Goal: Navigation & Orientation: Find specific page/section

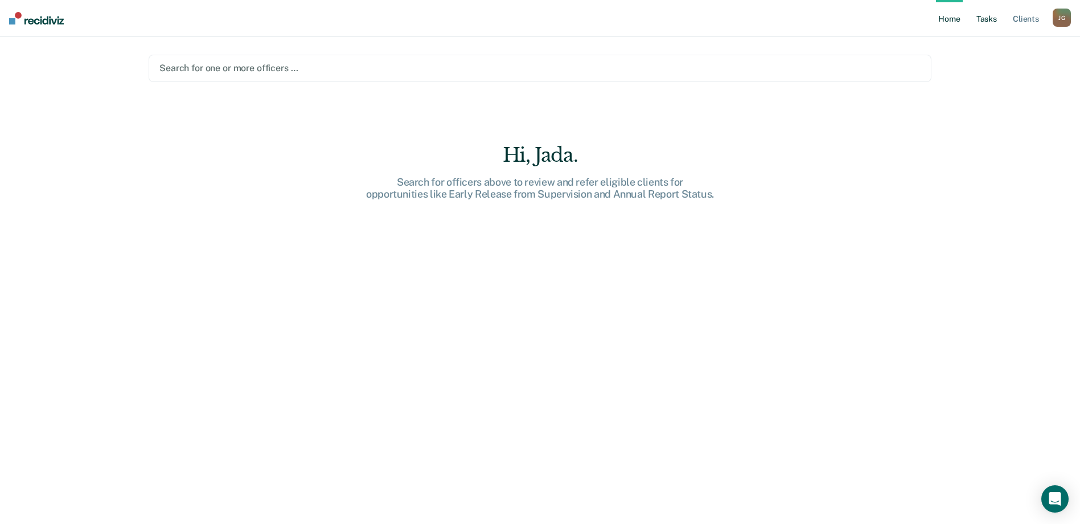
click at [986, 19] on link "Tasks" at bounding box center [986, 18] width 25 height 36
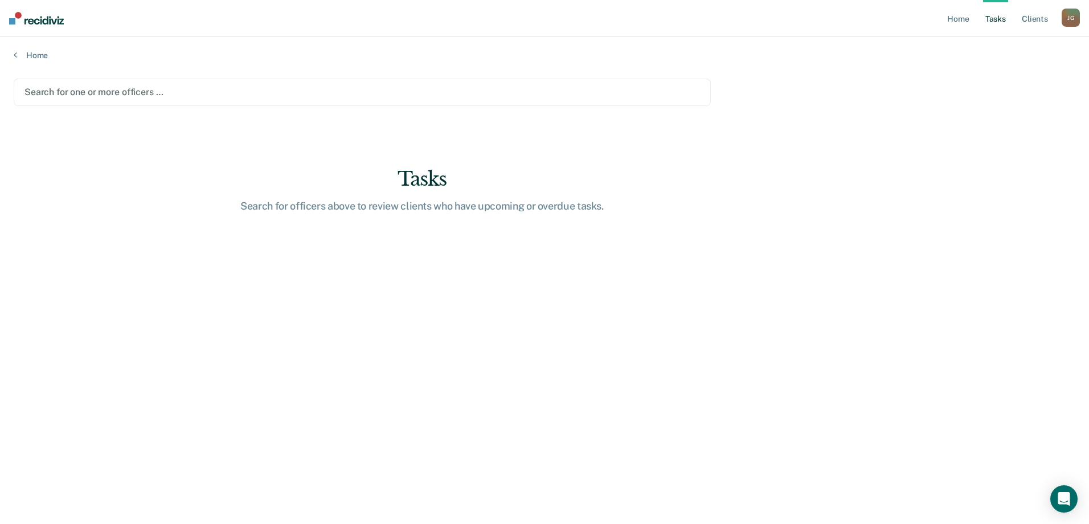
click at [494, 175] on div "Tasks" at bounding box center [422, 178] width 364 height 23
click at [398, 170] on div "Tasks" at bounding box center [422, 178] width 364 height 23
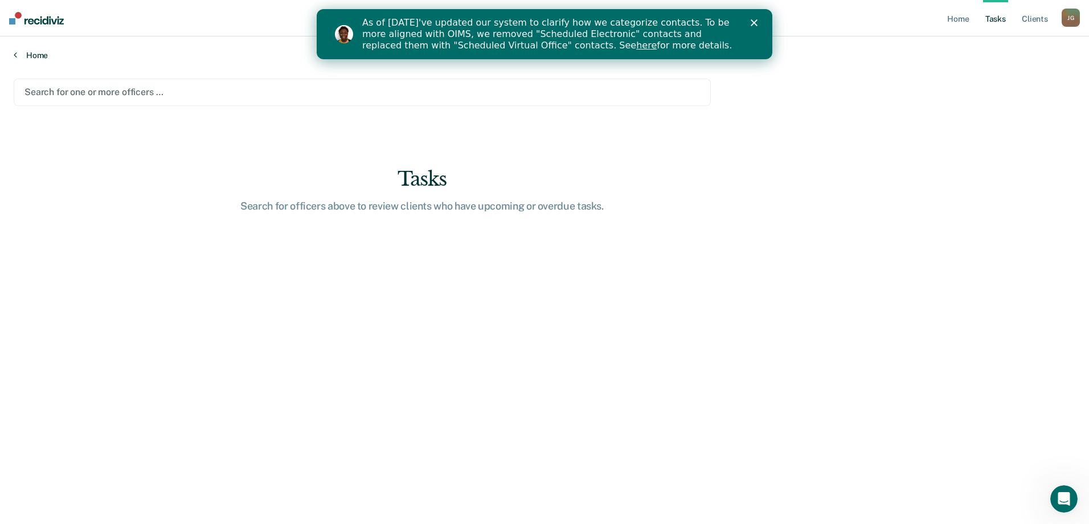
click at [34, 51] on link "Home" at bounding box center [545, 55] width 1062 height 10
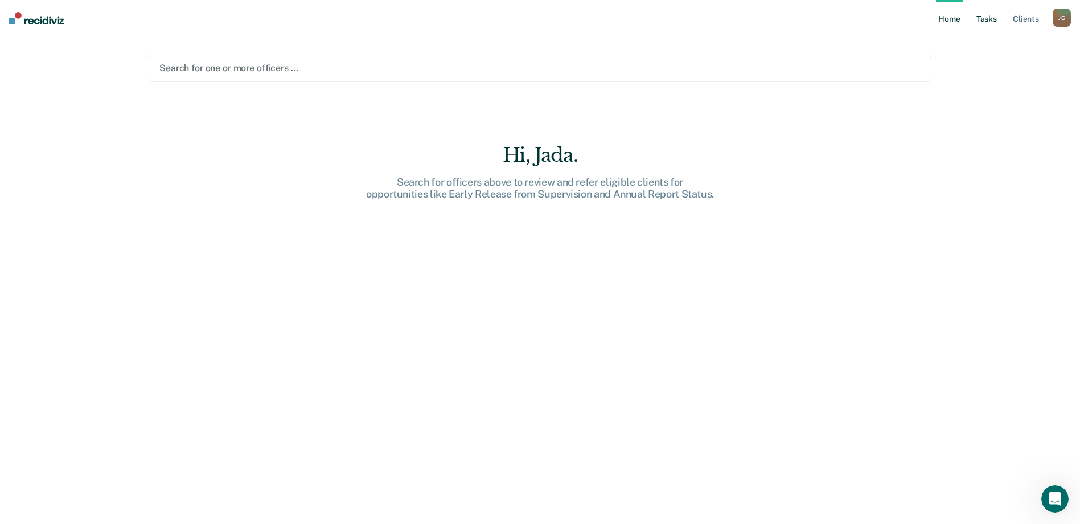
click at [987, 31] on link "Tasks" at bounding box center [986, 18] width 25 height 36
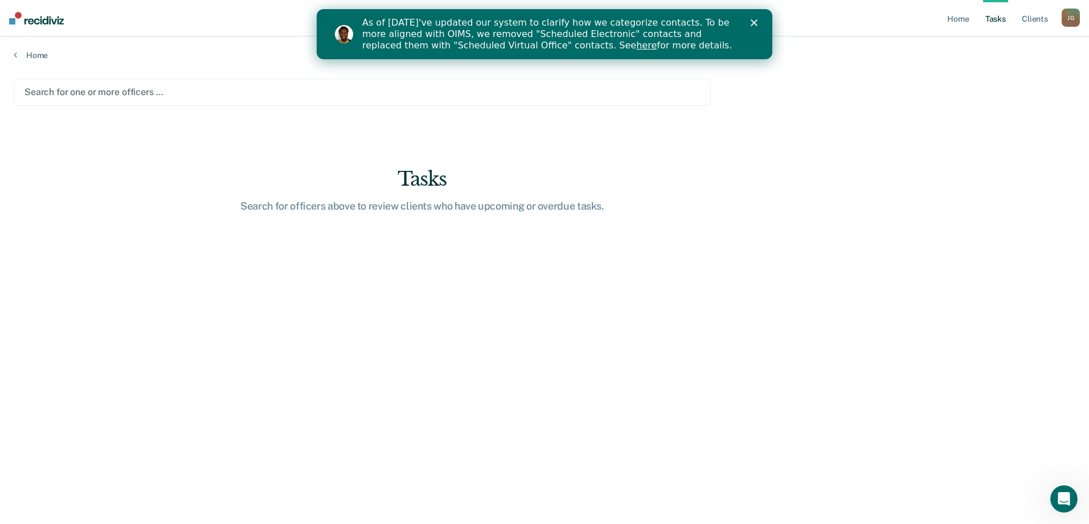
click at [355, 237] on main "Search for one or more officers … Tasks Search for officers above to review cli…" at bounding box center [544, 290] width 1089 height 460
click at [428, 212] on div "Search for officers above to review clients who have upcoming or overdue tasks." at bounding box center [422, 206] width 364 height 13
click at [1025, 15] on link "Client s" at bounding box center [1034, 18] width 31 height 36
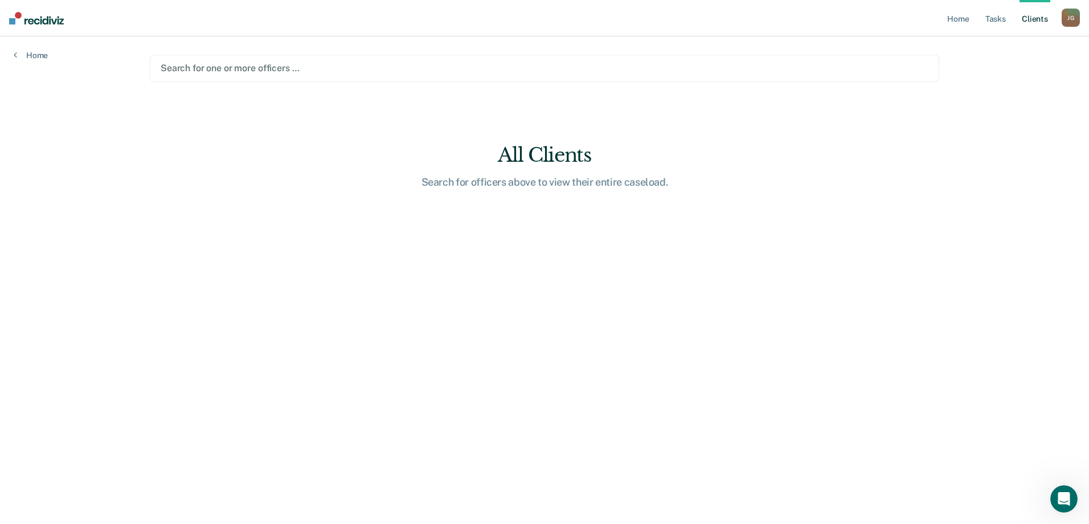
click at [977, 28] on ul "Home Tasks Client s" at bounding box center [1003, 18] width 117 height 36
click at [964, 23] on link "Home" at bounding box center [958, 18] width 26 height 36
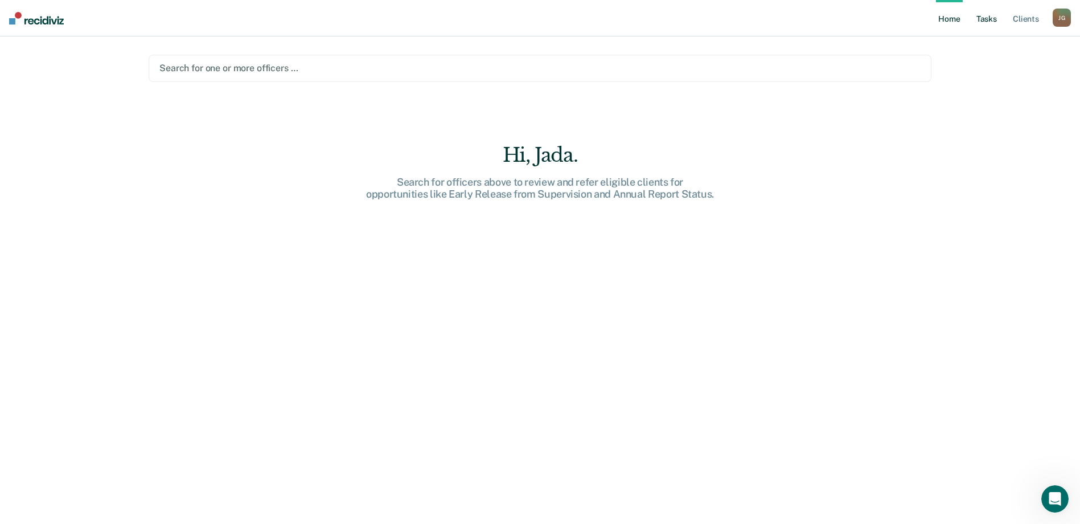
click at [995, 25] on link "Tasks" at bounding box center [986, 18] width 25 height 36
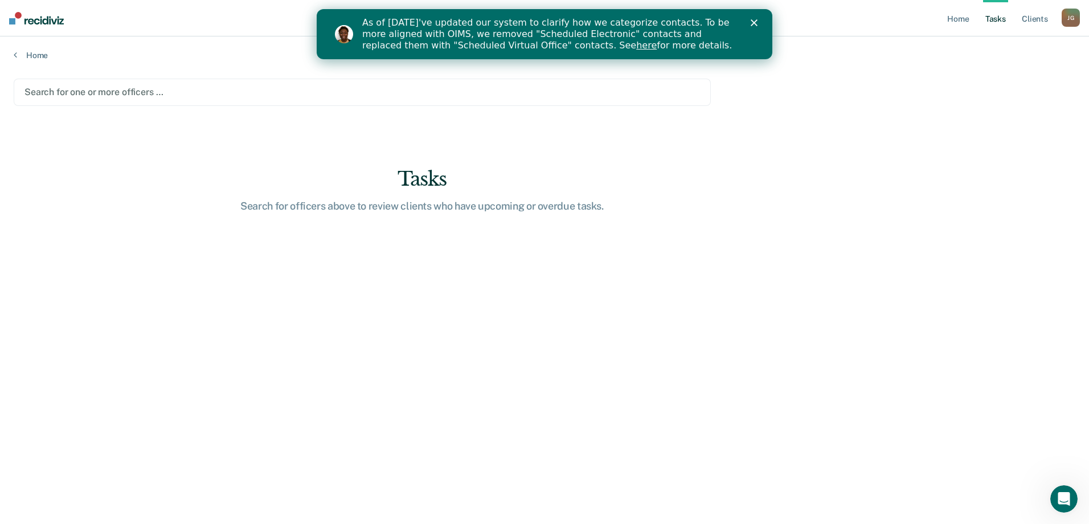
click at [755, 23] on polygon "Close" at bounding box center [754, 22] width 7 height 7
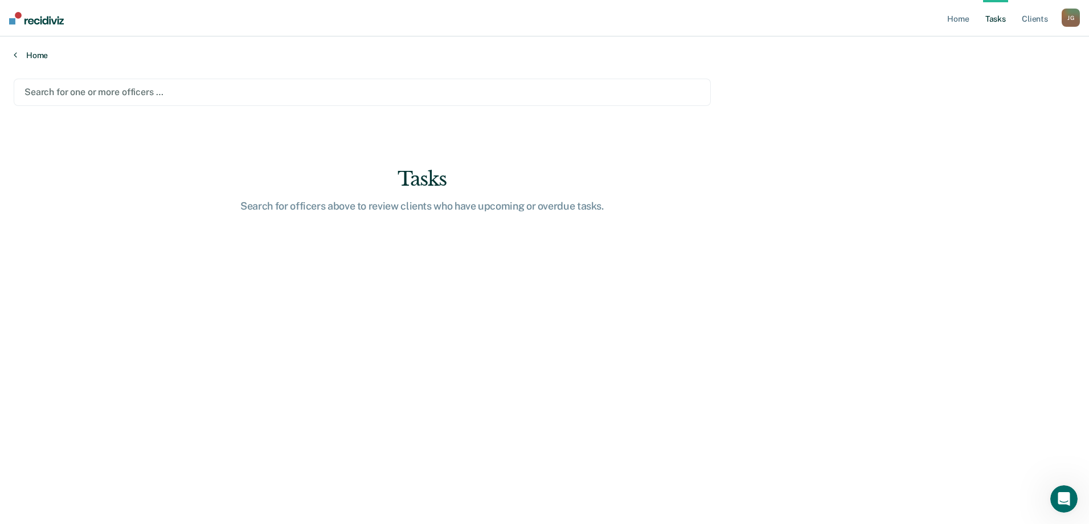
click at [35, 50] on link "Home" at bounding box center [545, 55] width 1062 height 10
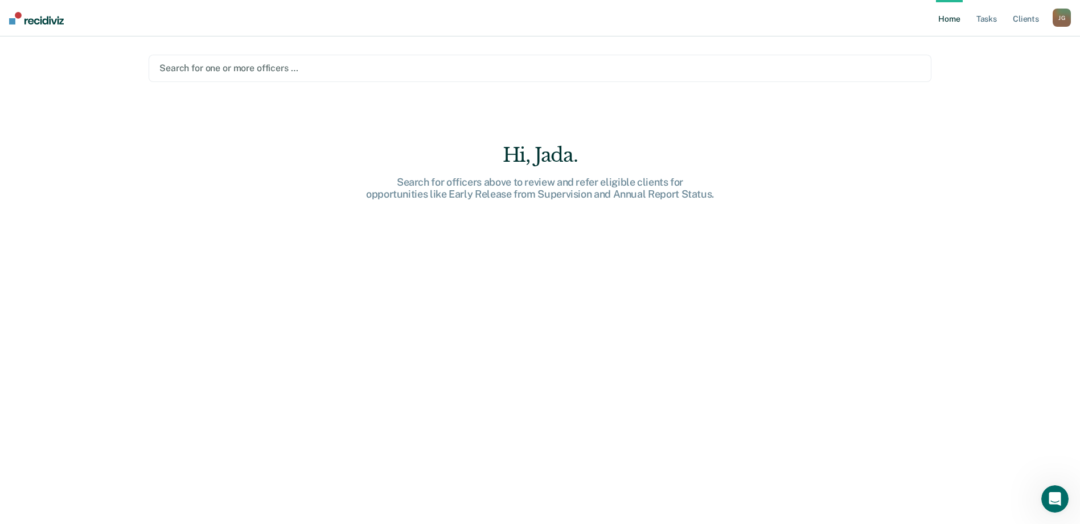
click at [509, 154] on div "Hi, Jada." at bounding box center [540, 155] width 364 height 23
